Goal: Information Seeking & Learning: Learn about a topic

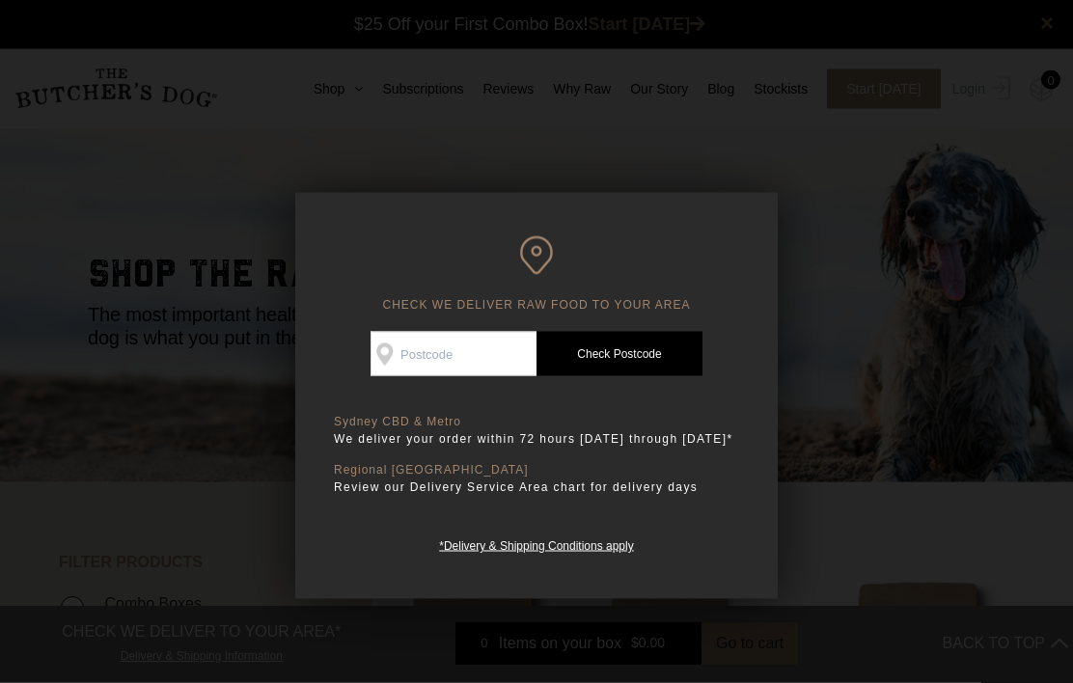
click at [900, 259] on div at bounding box center [536, 341] width 1073 height 683
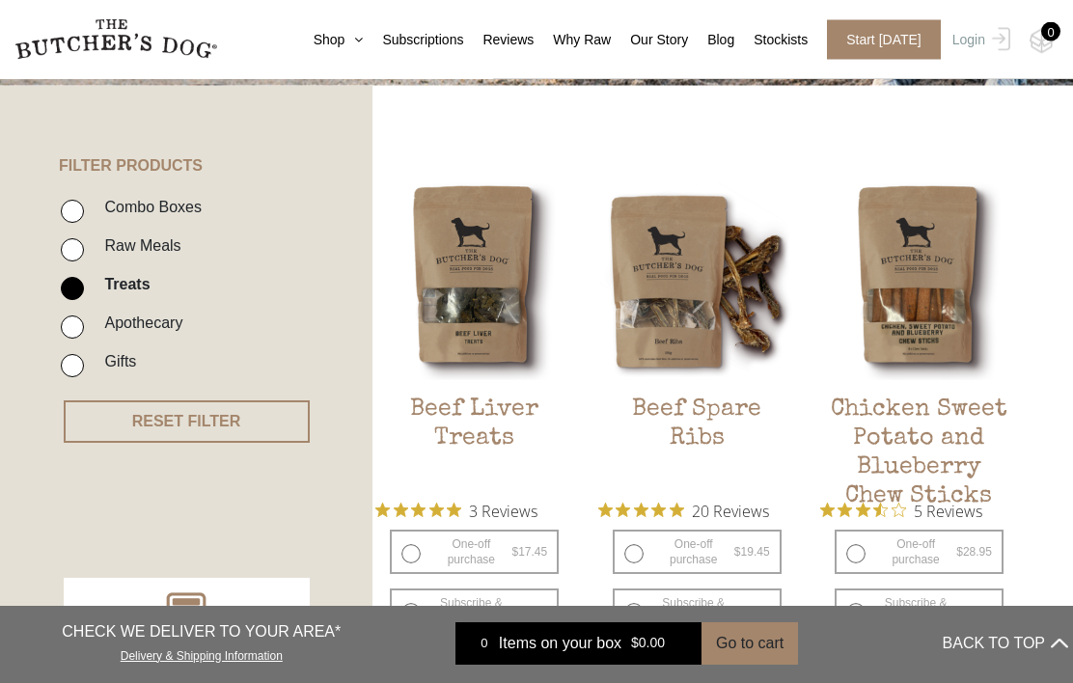
scroll to position [398, 0]
click at [80, 243] on input "Raw Meals" at bounding box center [72, 249] width 23 height 23
checkbox input "true"
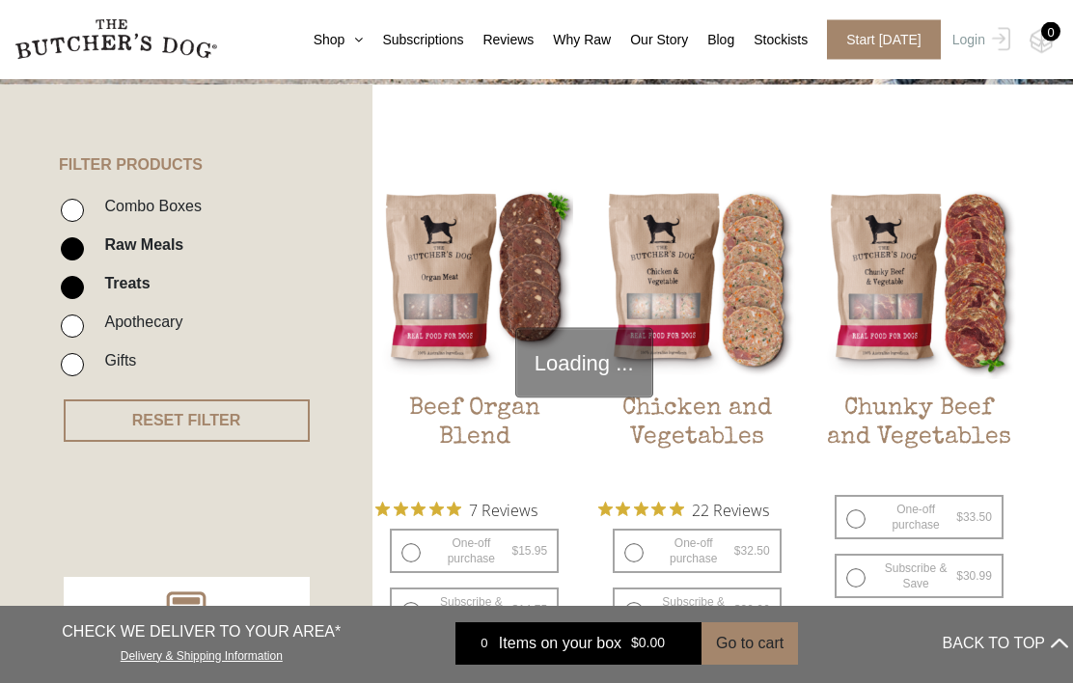
scroll to position [436, 0]
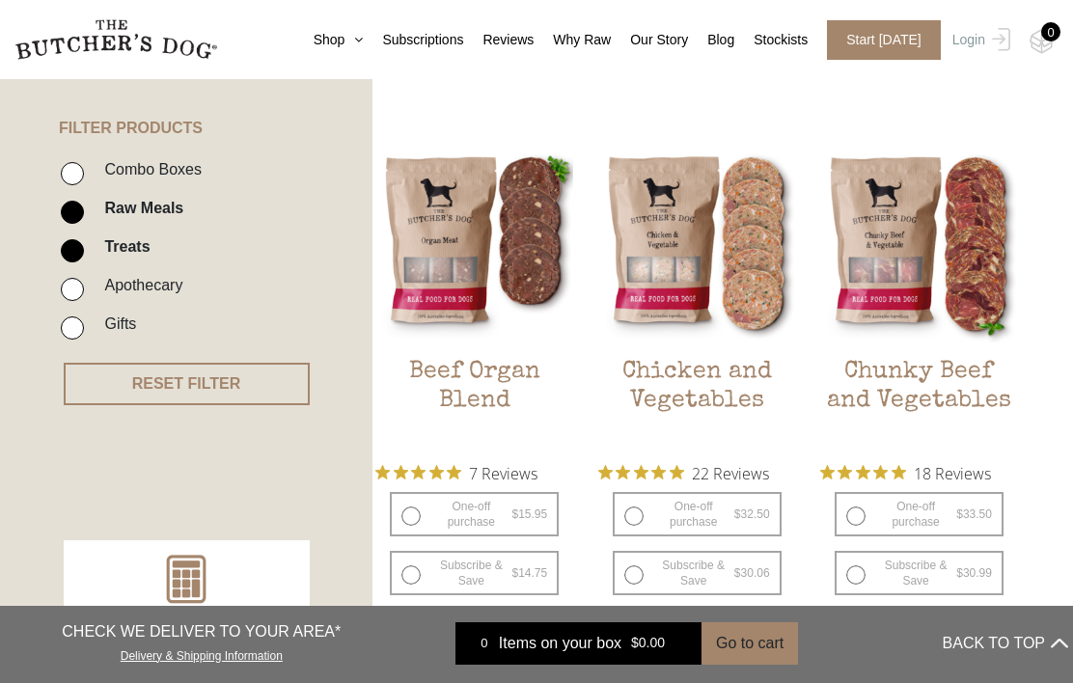
click at [78, 244] on input "Treats" at bounding box center [72, 250] width 23 height 23
checkbox input "false"
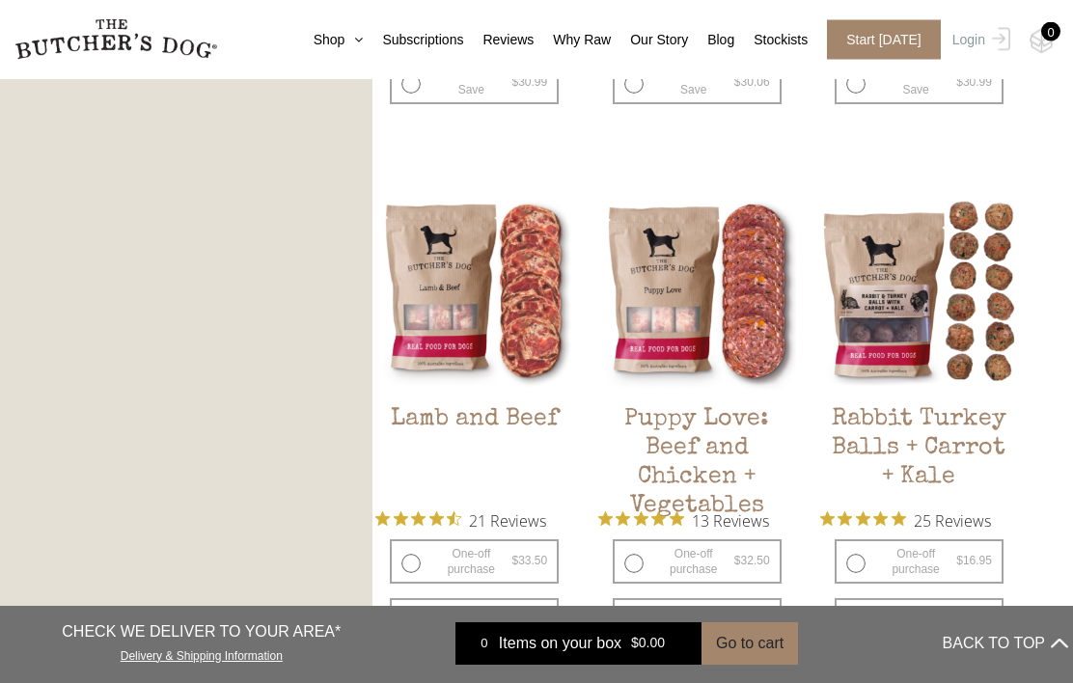
scroll to position [1466, 0]
click at [0, 0] on img at bounding box center [0, 0] width 0 height 0
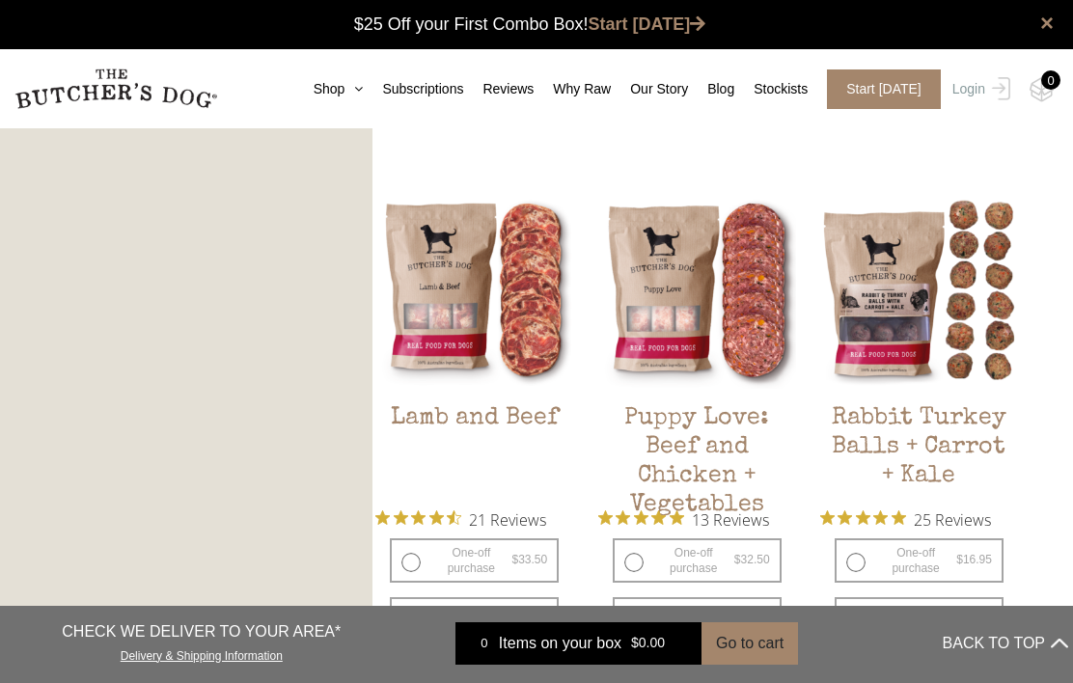
scroll to position [1550, 0]
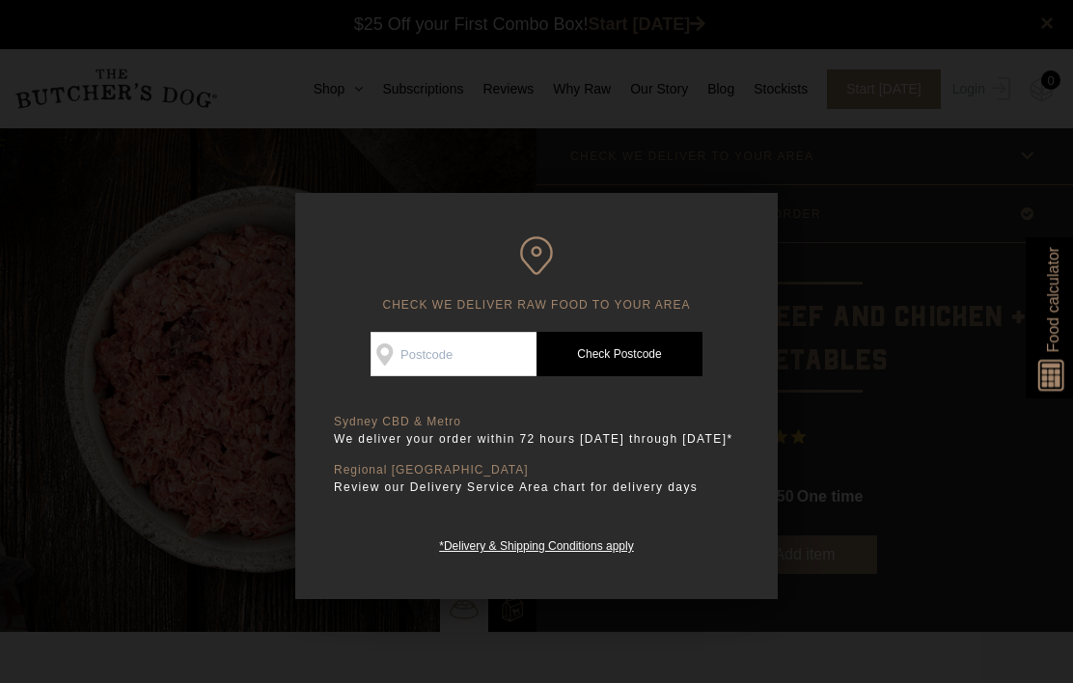
scroll to position [1, 0]
click at [892, 239] on div at bounding box center [536, 341] width 1073 height 683
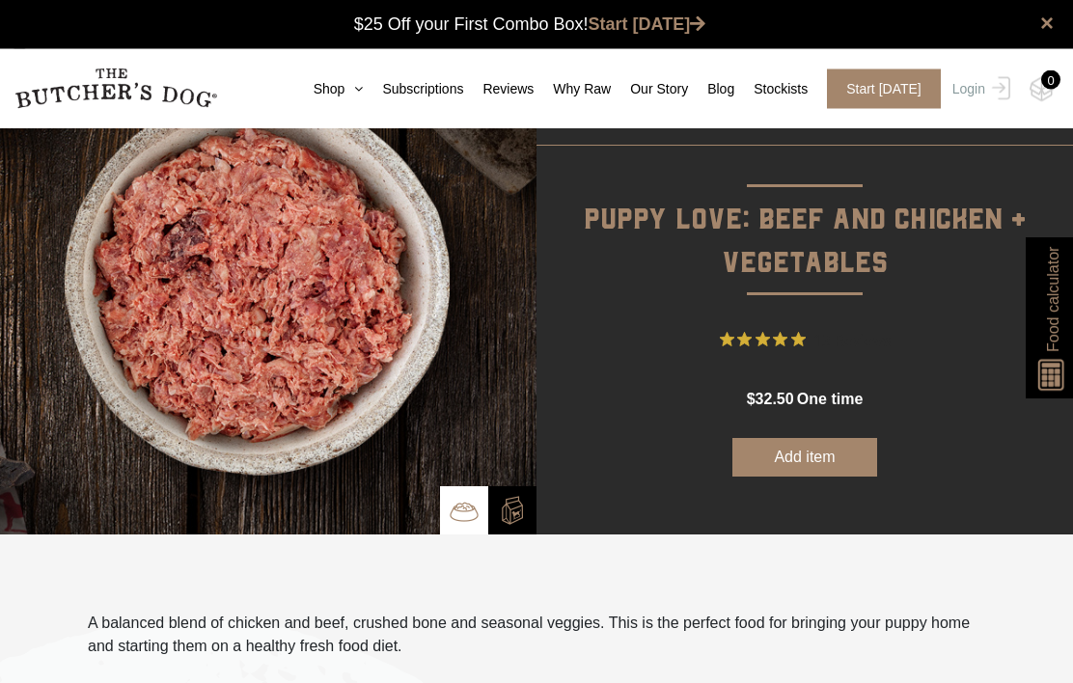
scroll to position [0, 0]
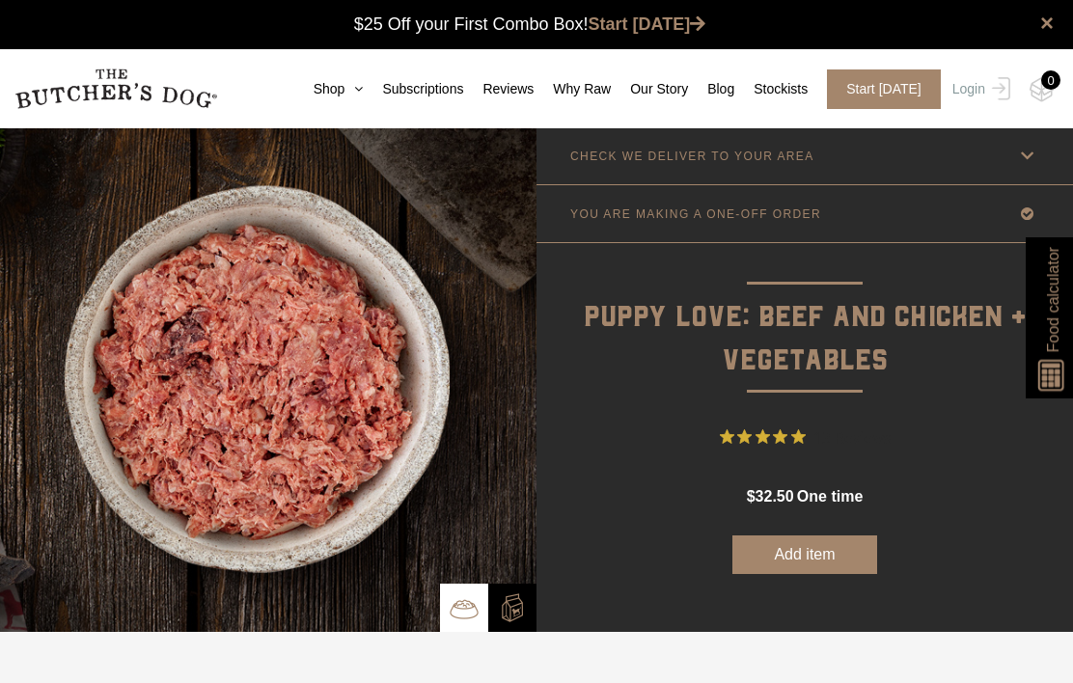
click at [953, 351] on p "Puppy Love: Beef and Chicken + Vegetables" at bounding box center [804, 313] width 536 height 141
click at [1043, 155] on link "CHECK WE DELIVER TO YOUR AREA" at bounding box center [804, 155] width 536 height 57
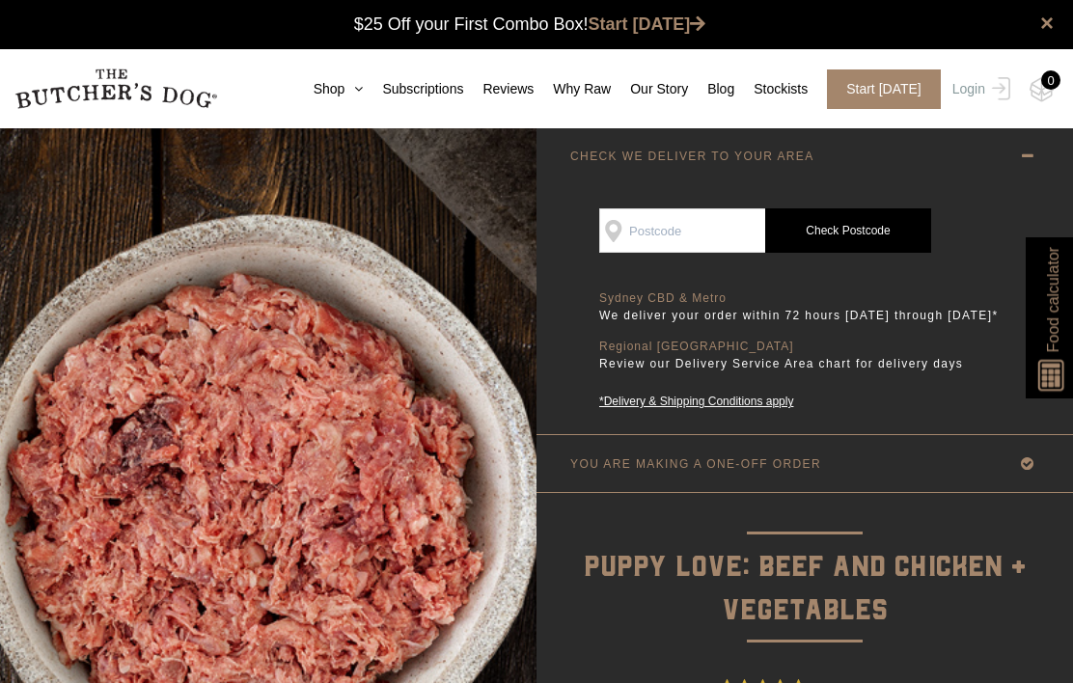
click at [1028, 153] on icon at bounding box center [1027, 156] width 24 height 24
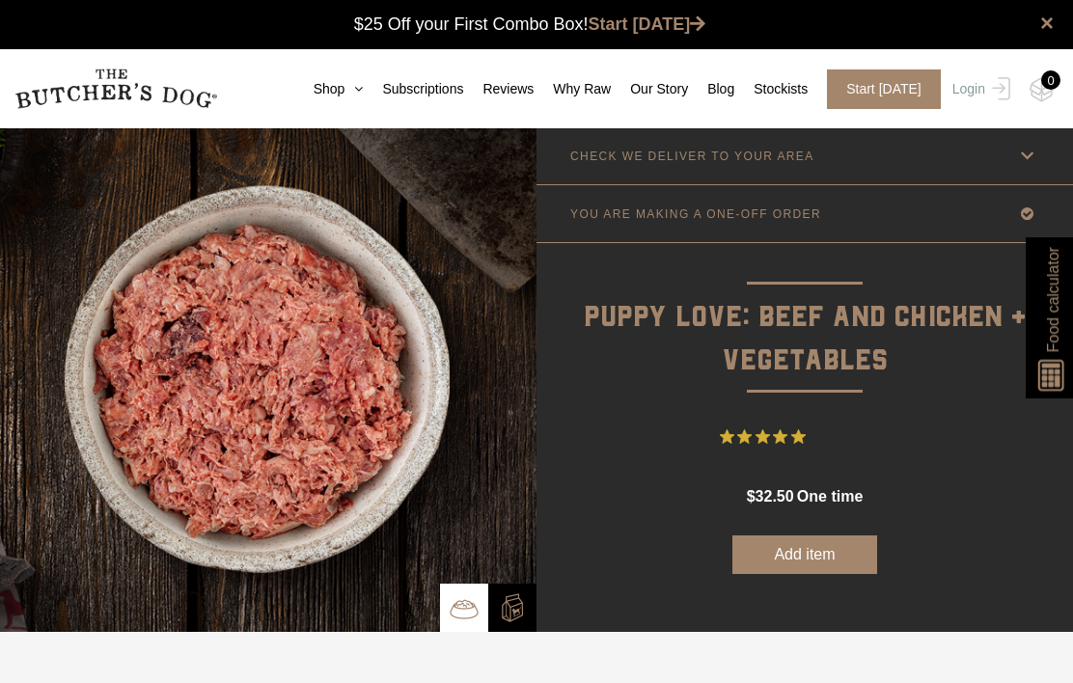
scroll to position [14, 0]
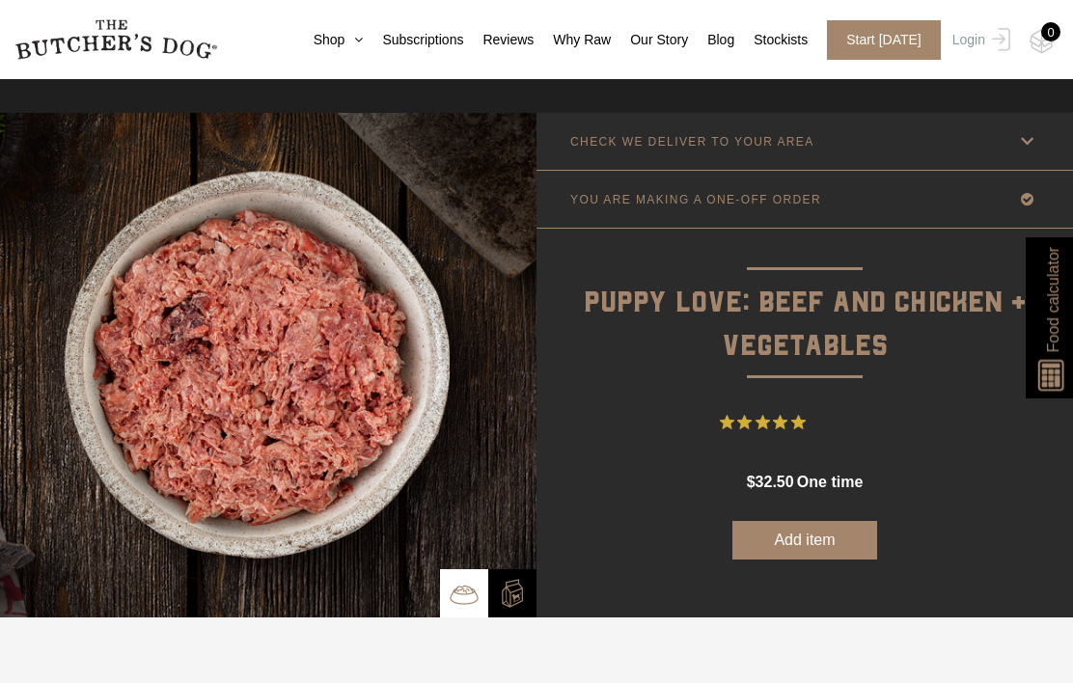
click at [522, 596] on img at bounding box center [512, 593] width 29 height 29
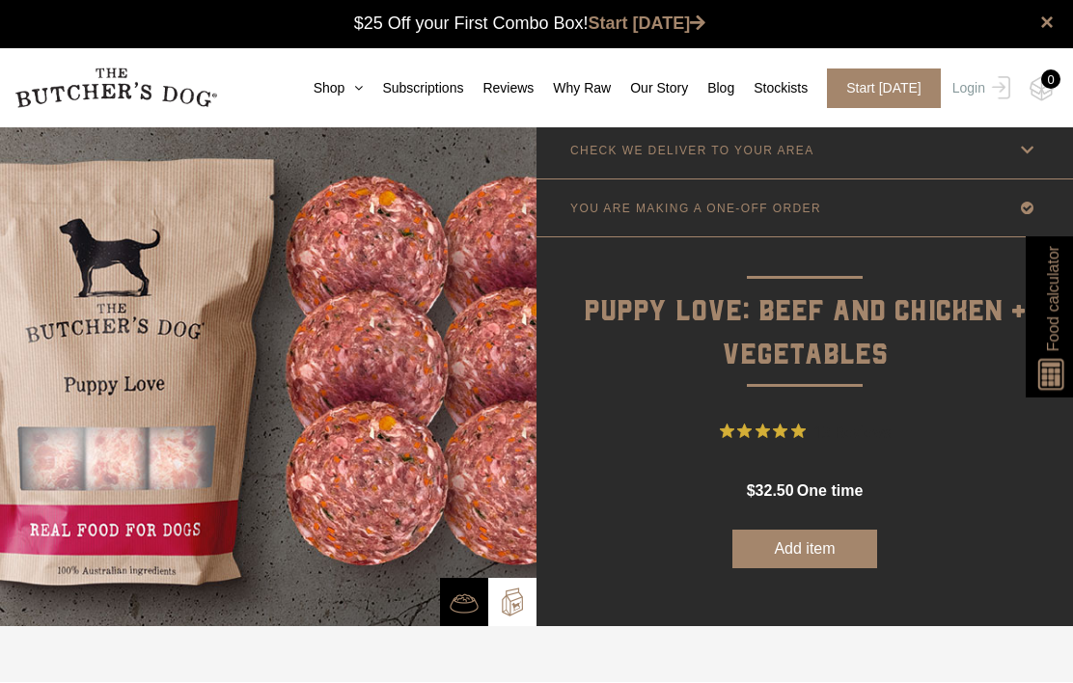
scroll to position [7, 0]
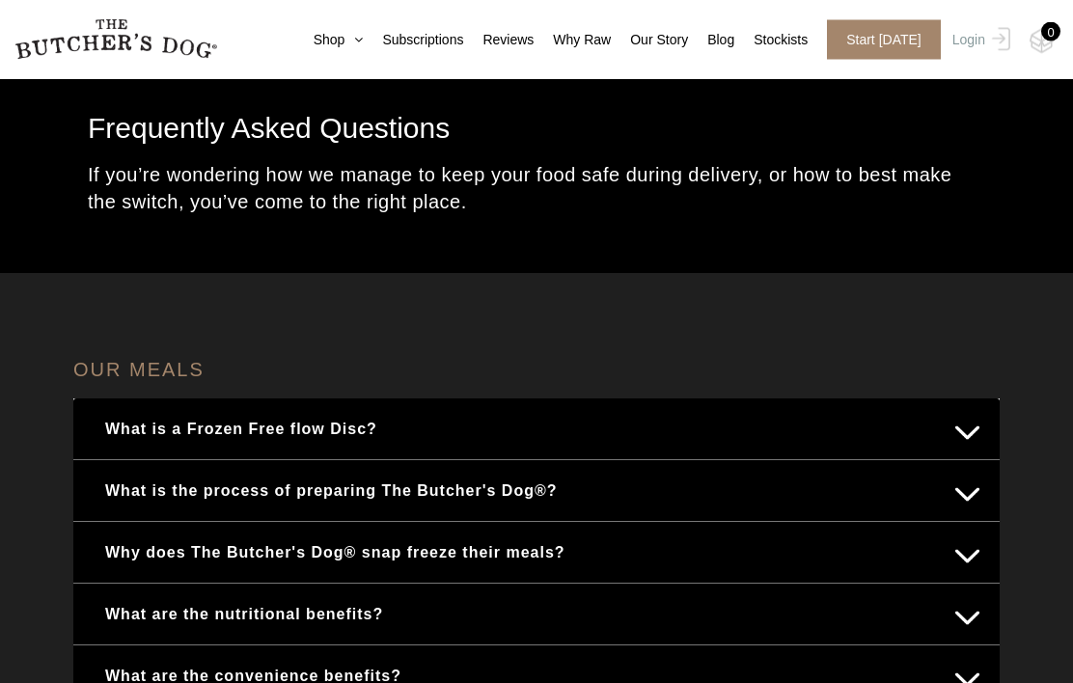
click at [973, 506] on button "What is the process of preparing The Butcher's Dog®?" at bounding box center [537, 492] width 888 height 38
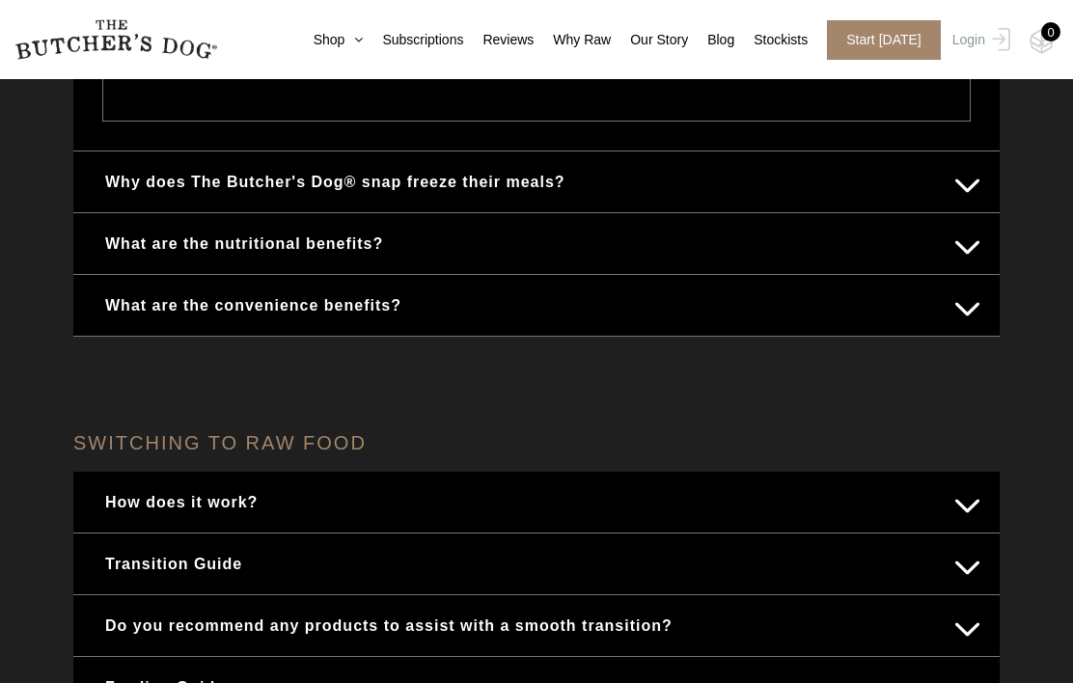
scroll to position [779, 0]
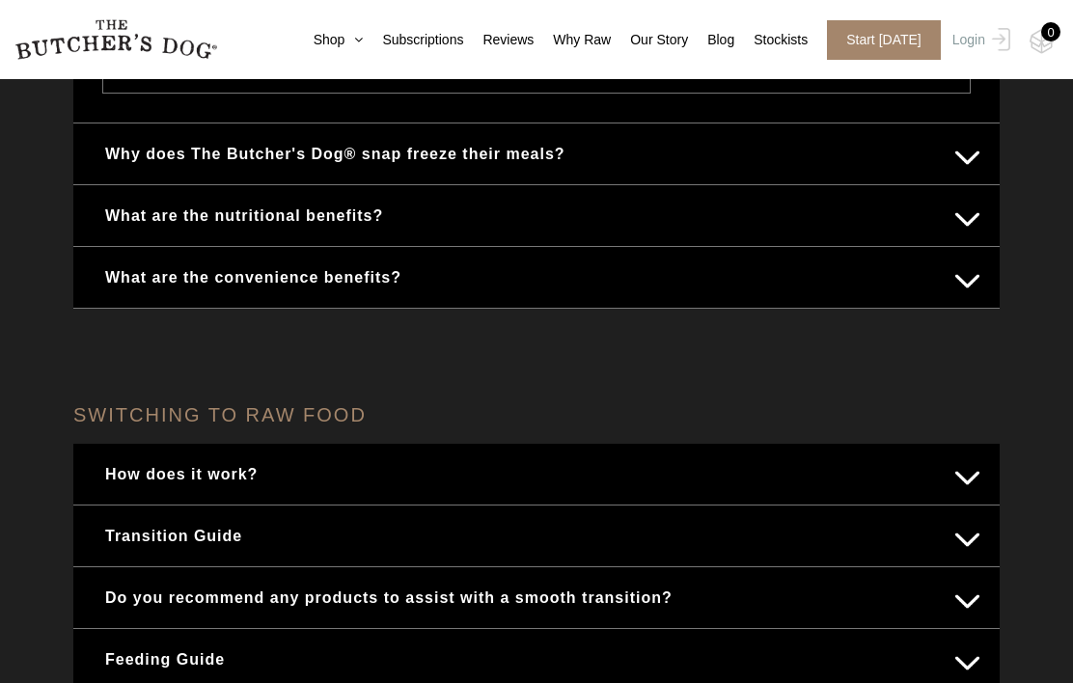
click at [972, 477] on button "How does it work?" at bounding box center [537, 474] width 888 height 38
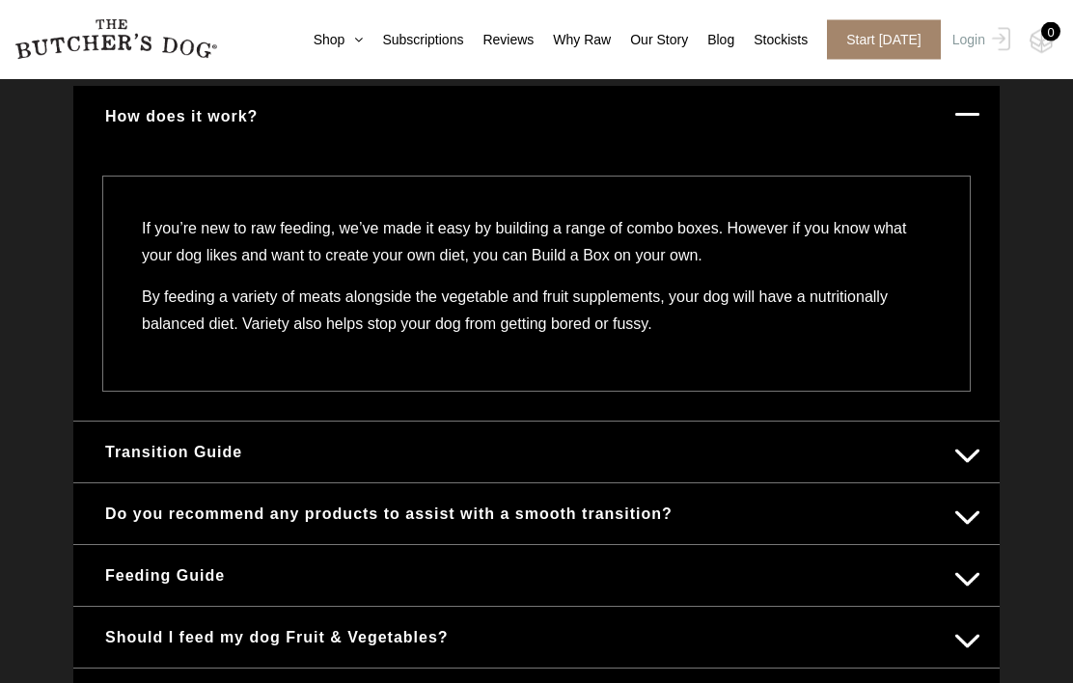
scroll to position [840, 0]
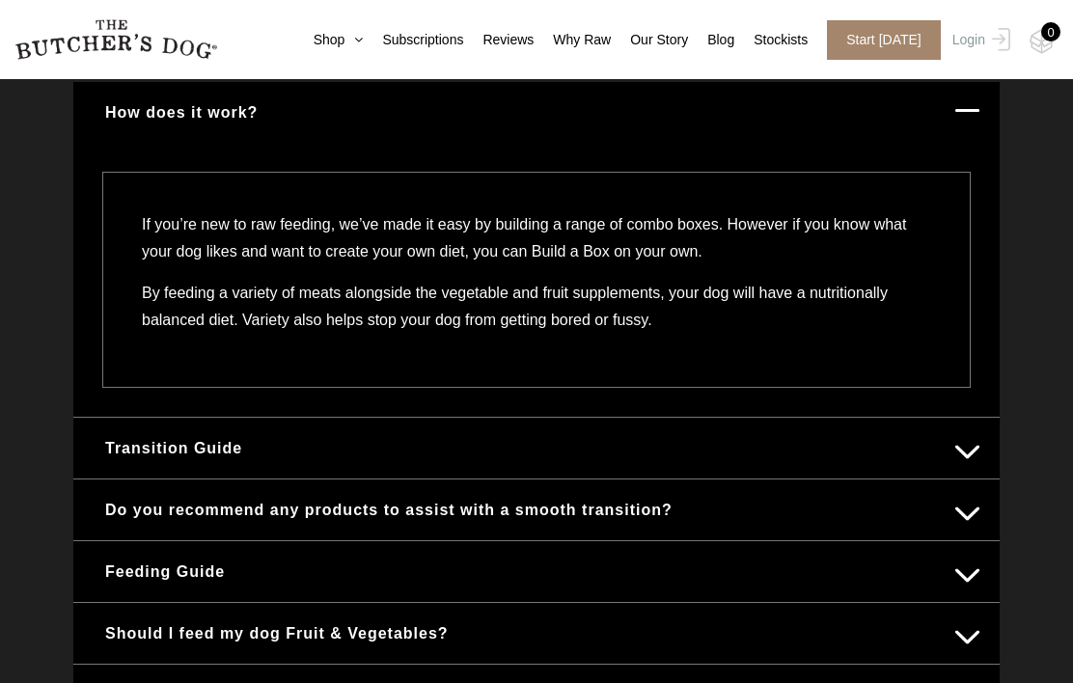
click at [966, 459] on button "Transition Guide" at bounding box center [537, 448] width 888 height 38
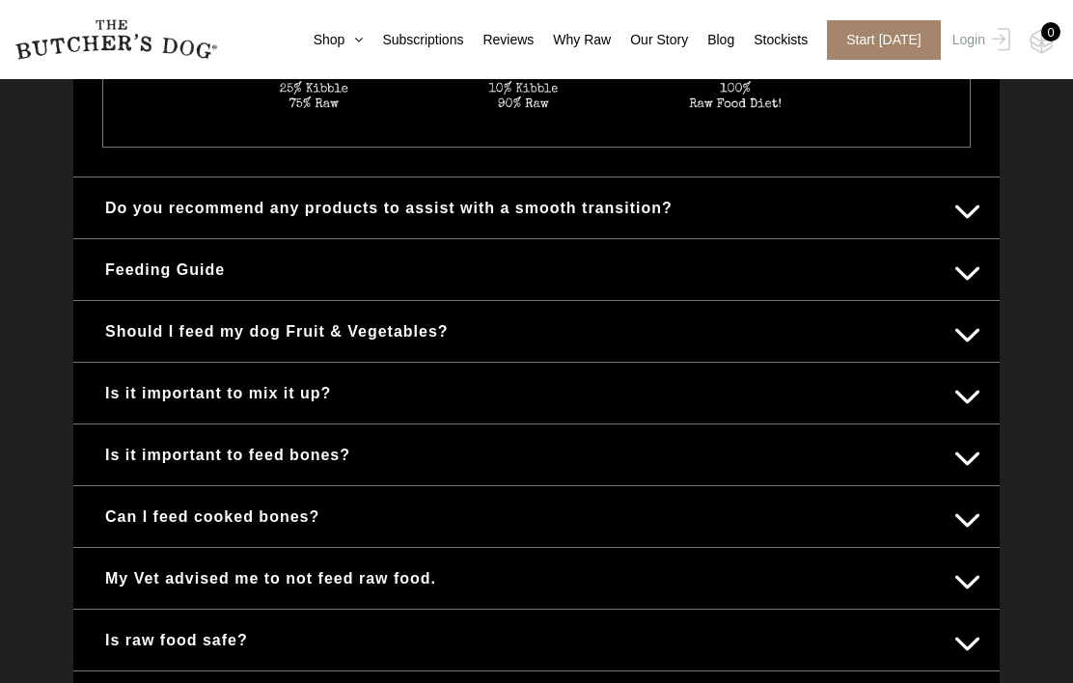
click at [966, 395] on button "Is it important to mix it up?" at bounding box center [537, 393] width 888 height 38
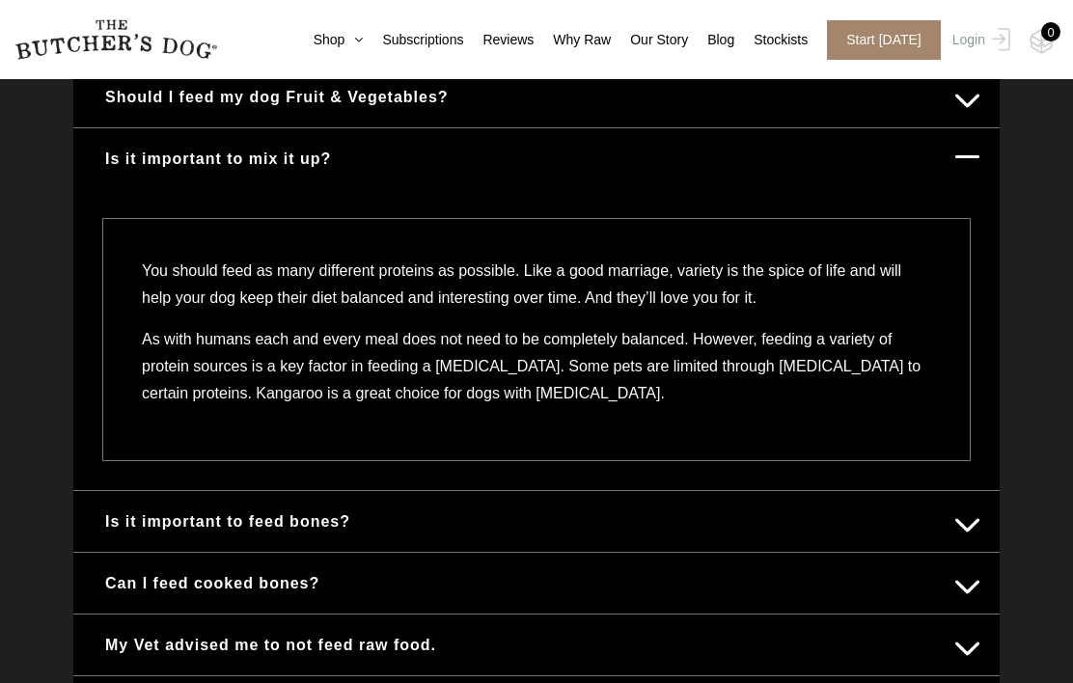
scroll to position [1102, 0]
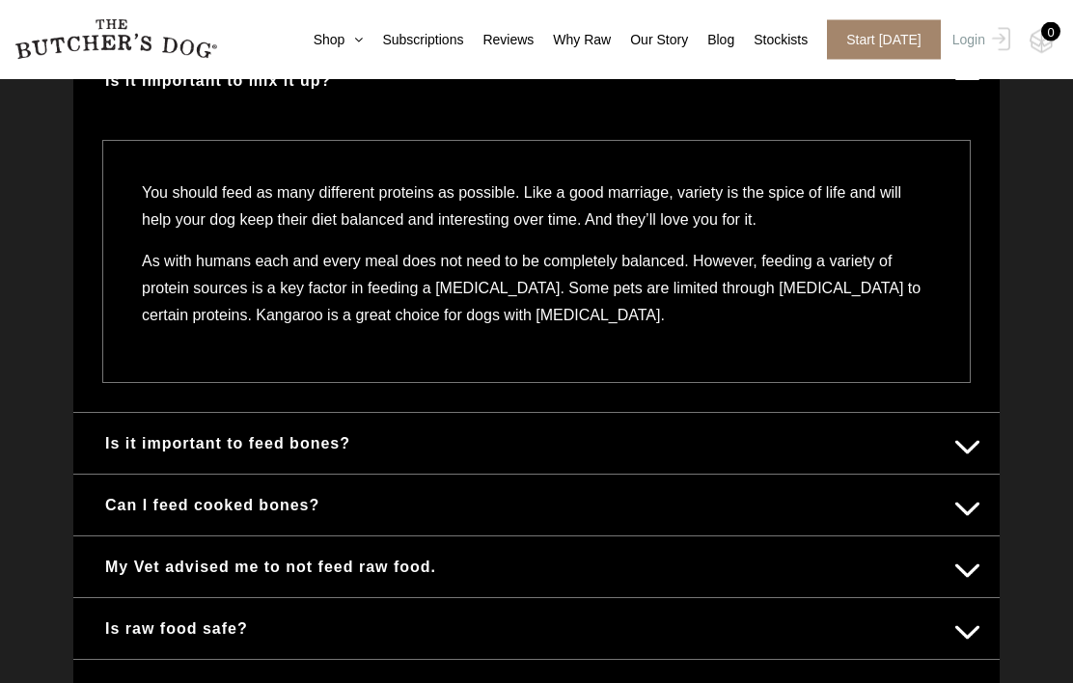
click at [970, 574] on button "My Vet advised me to not feed raw food." at bounding box center [537, 568] width 888 height 38
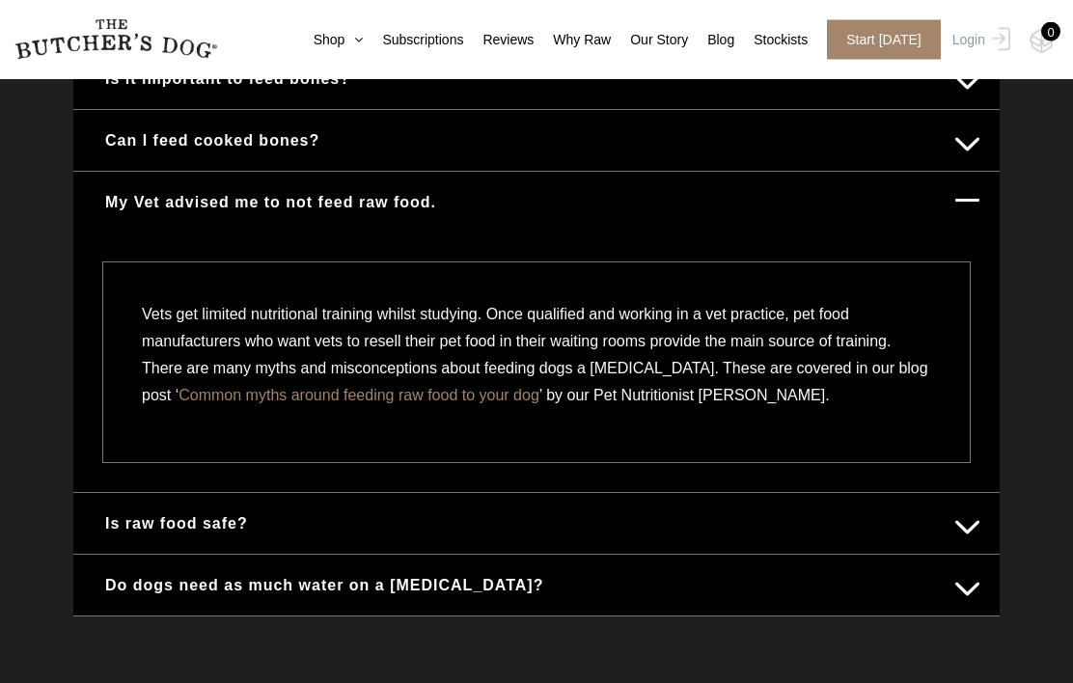
scroll to position [1251, 0]
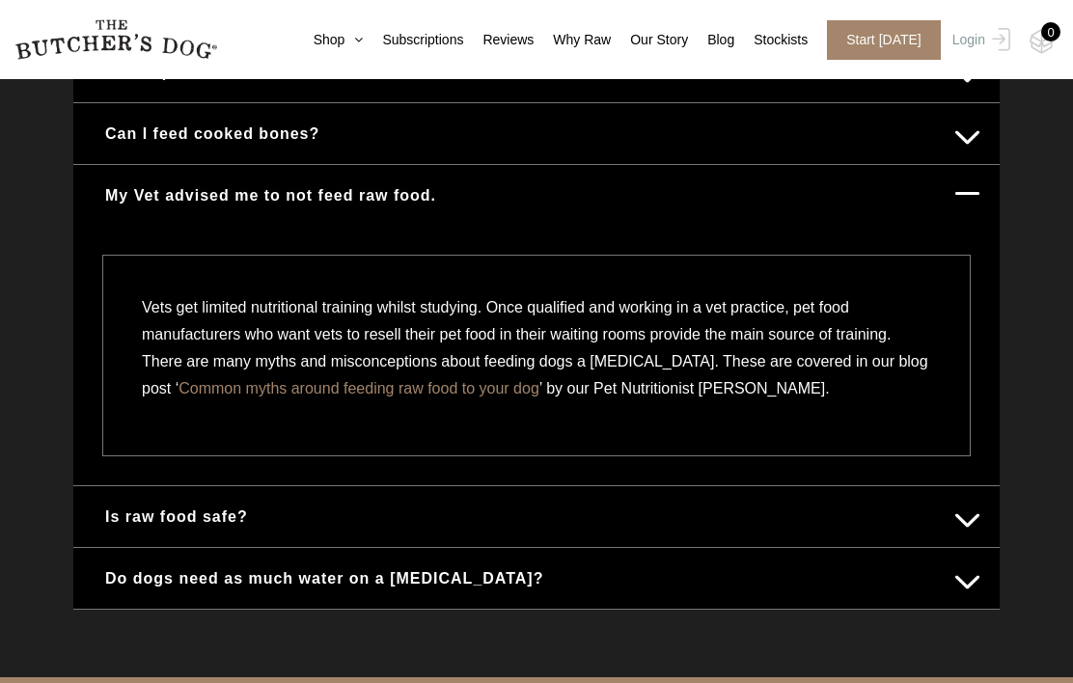
click at [970, 514] on button "Is raw food safe?" at bounding box center [537, 517] width 888 height 38
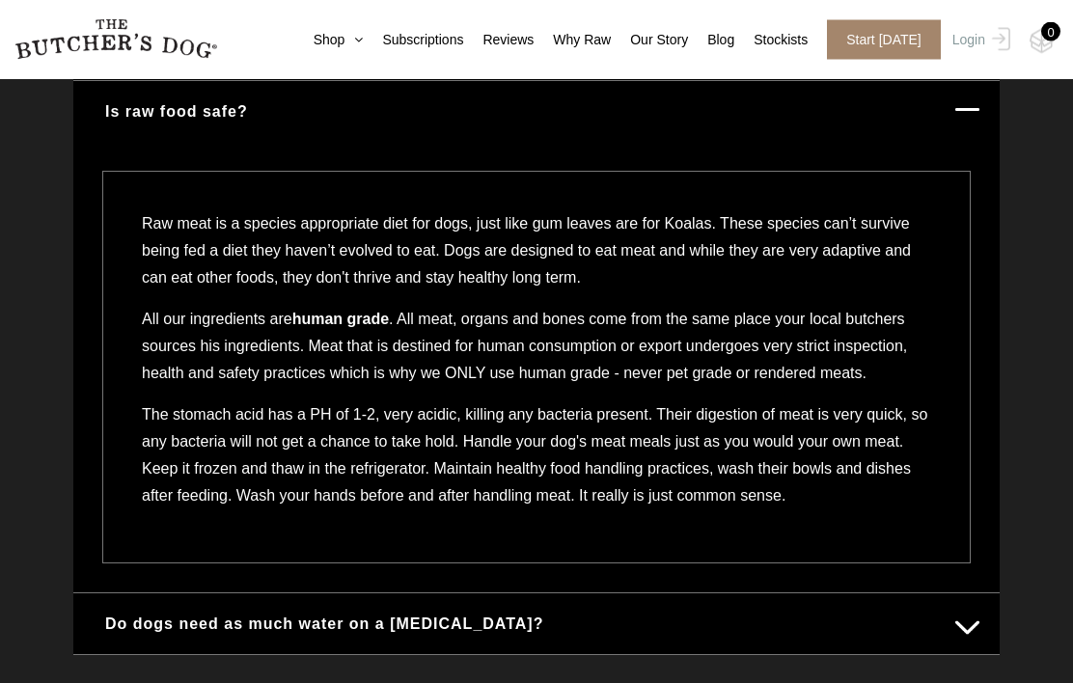
scroll to position [1399, 0]
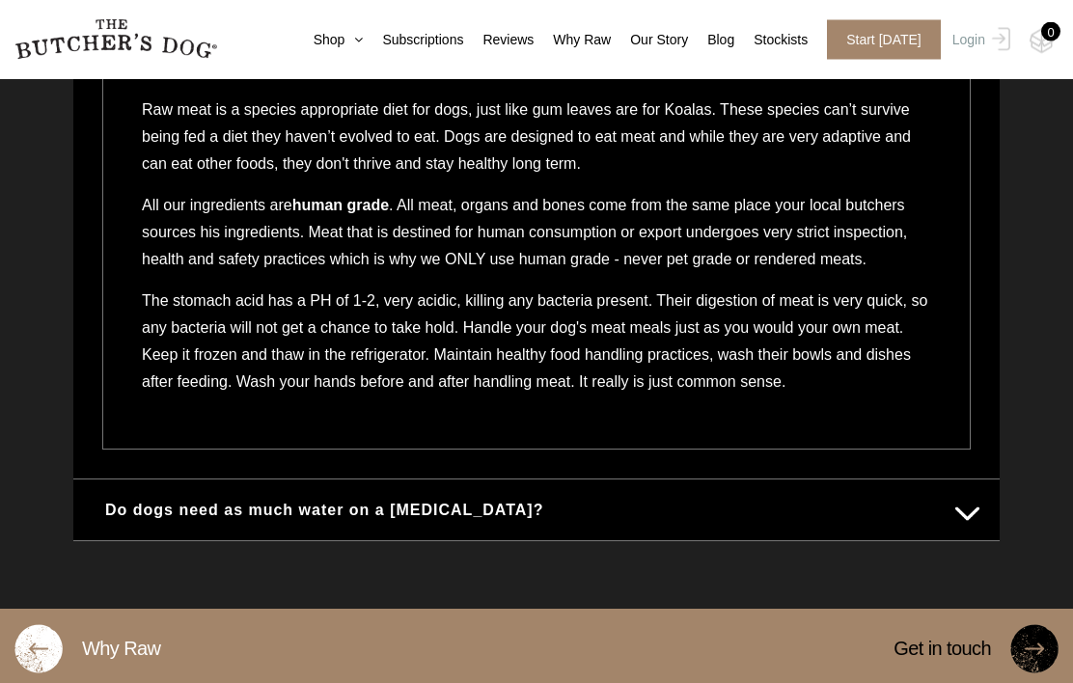
click at [975, 530] on button "Do dogs need as much water on a raw diet?" at bounding box center [537, 511] width 888 height 38
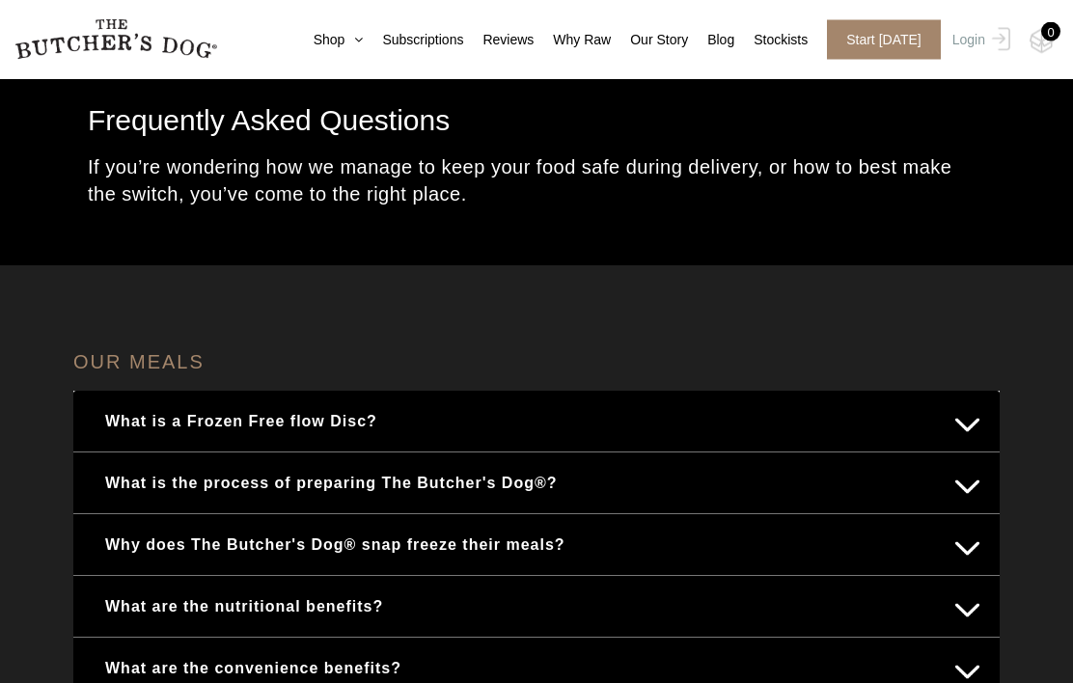
scroll to position [90, 0]
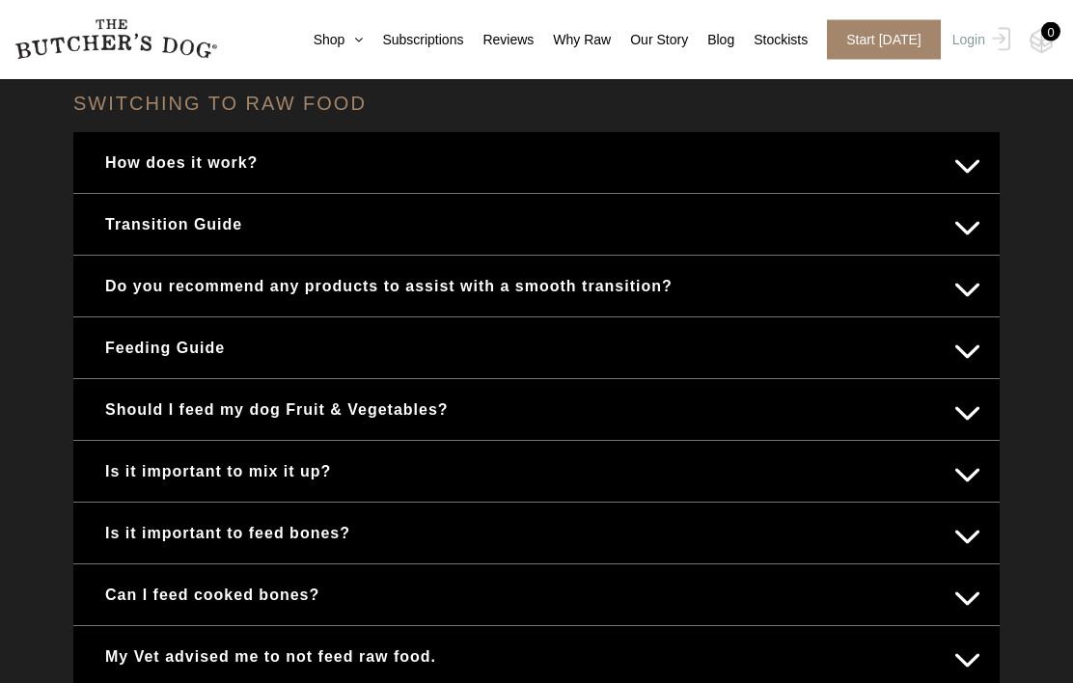
click at [971, 351] on button "Feeding Guide" at bounding box center [537, 349] width 888 height 38
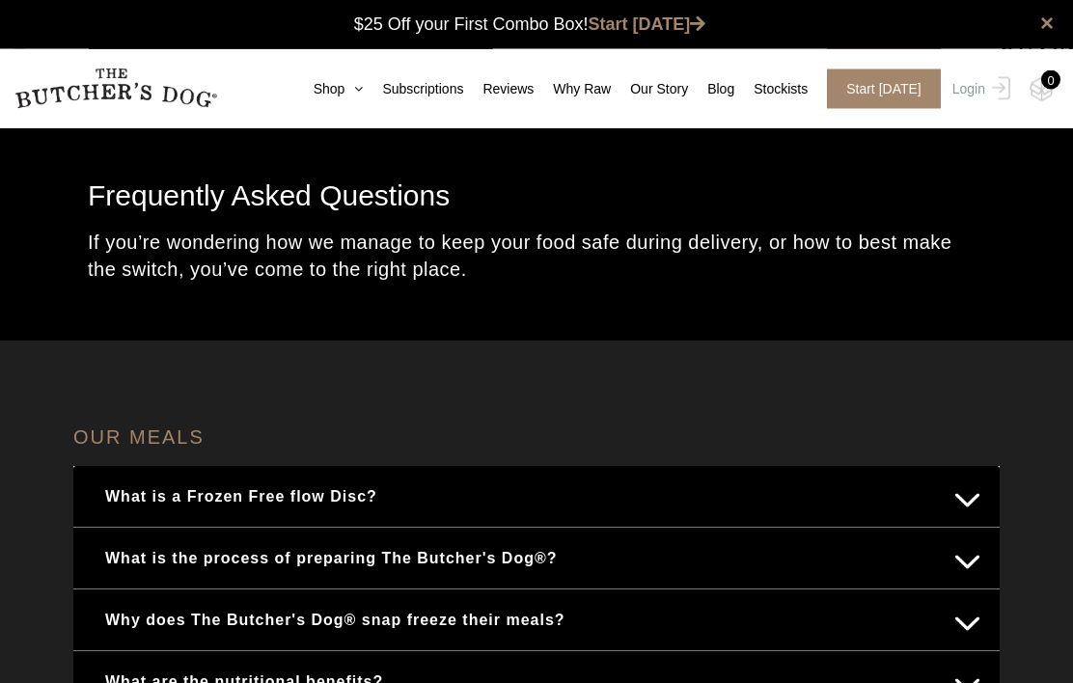
scroll to position [0, 0]
